Goal: Task Accomplishment & Management: Manage account settings

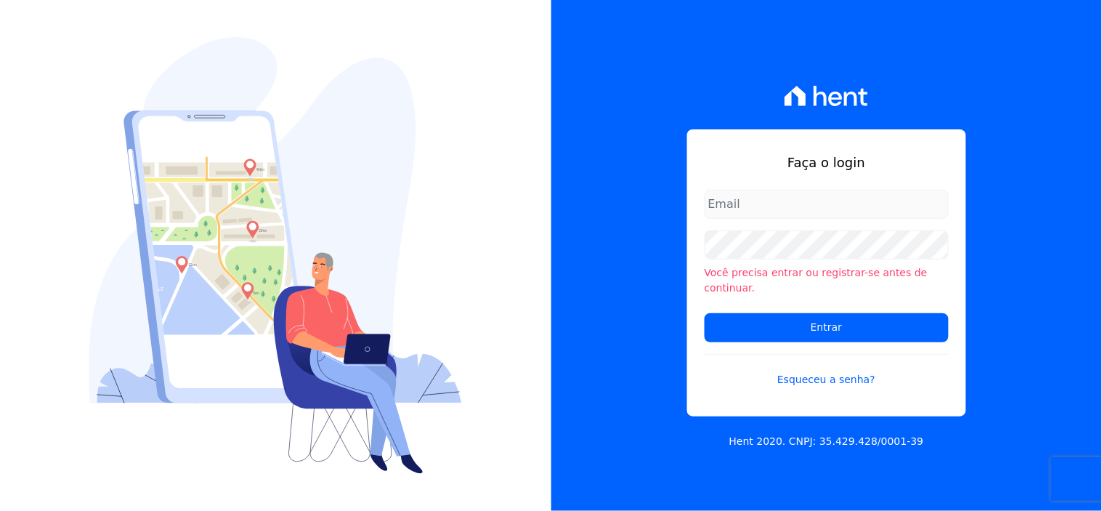
click at [736, 218] on input "email" at bounding box center [827, 204] width 244 height 29
type input "[EMAIL_ADDRESS][DOMAIN_NAME]"
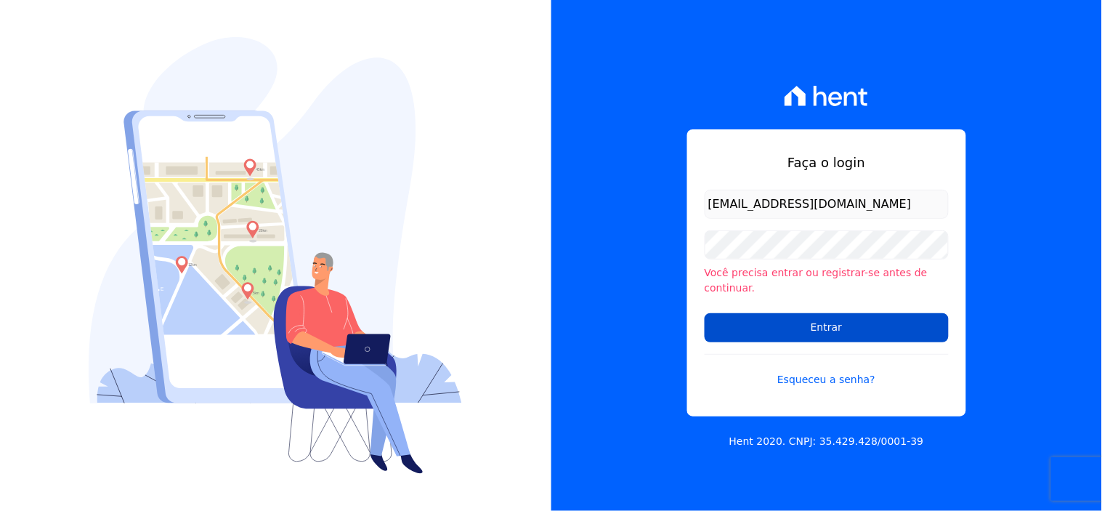
click at [805, 322] on input "Entrar" at bounding box center [827, 327] width 244 height 29
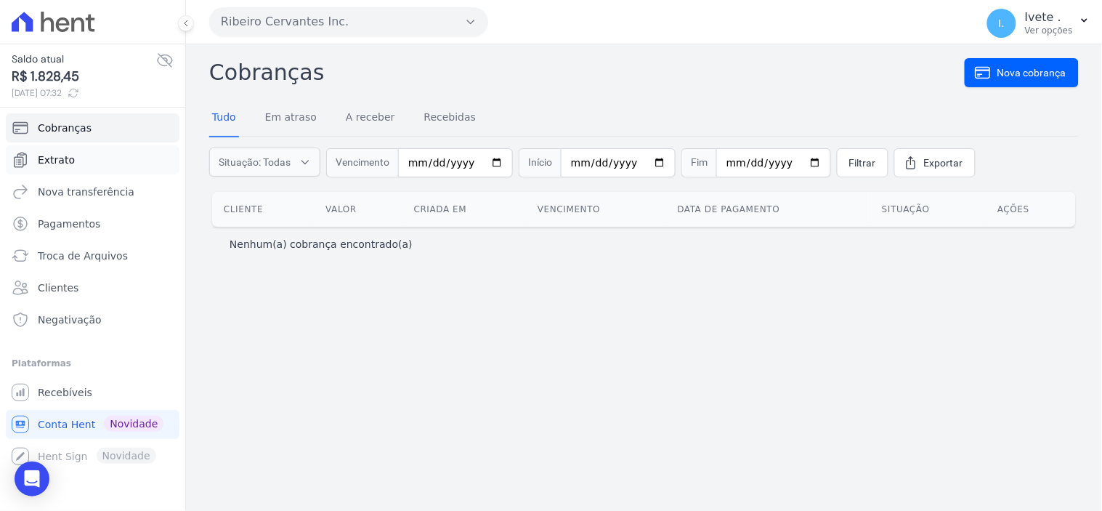
click at [48, 162] on span "Extrato" at bounding box center [56, 160] width 37 height 15
